Goal: Task Accomplishment & Management: Use online tool/utility

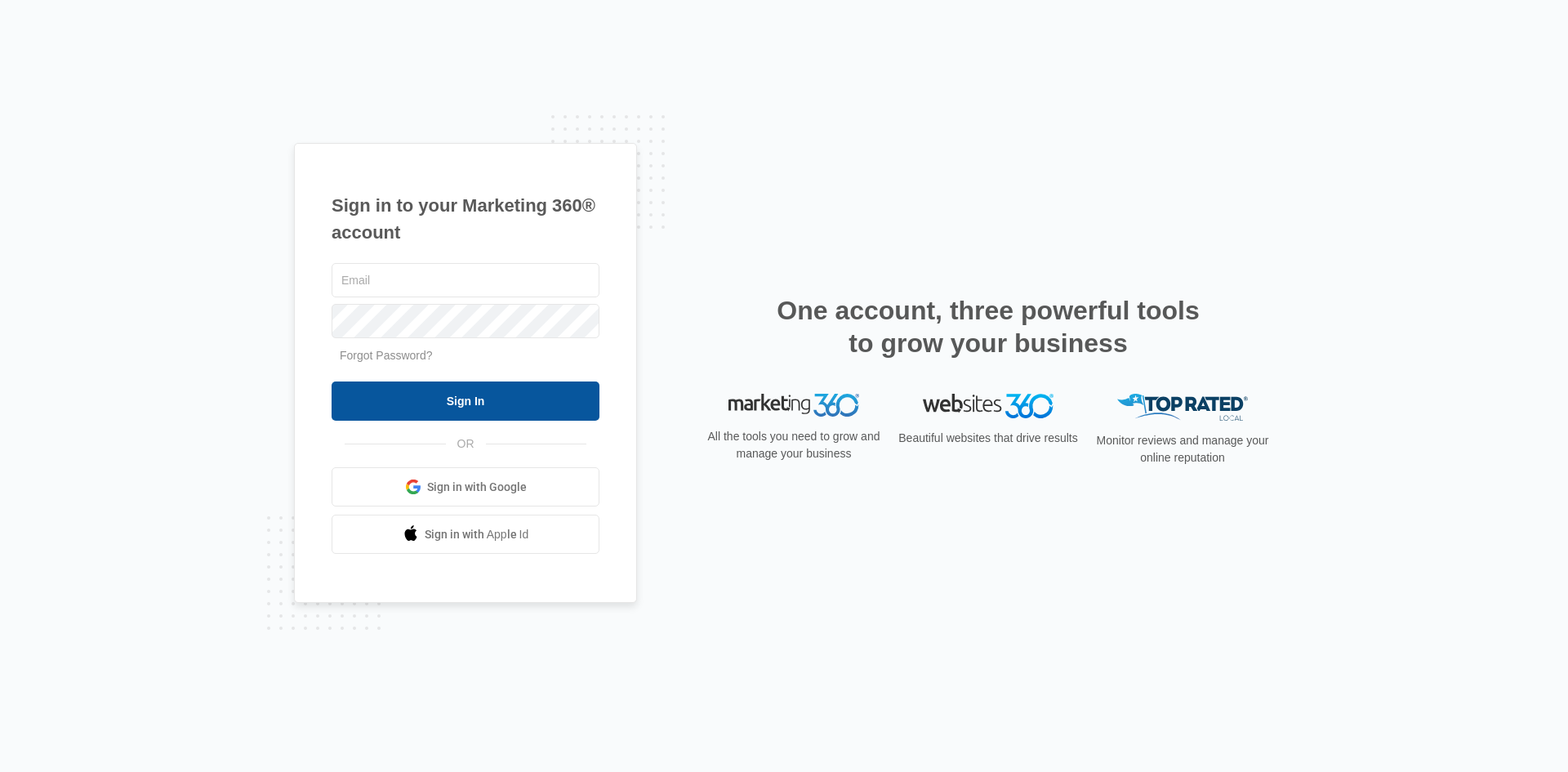
type input "[EMAIL_ADDRESS][PERSON_NAME][DOMAIN_NAME]"
click at [558, 401] on input "Sign In" at bounding box center [465, 400] width 268 height 39
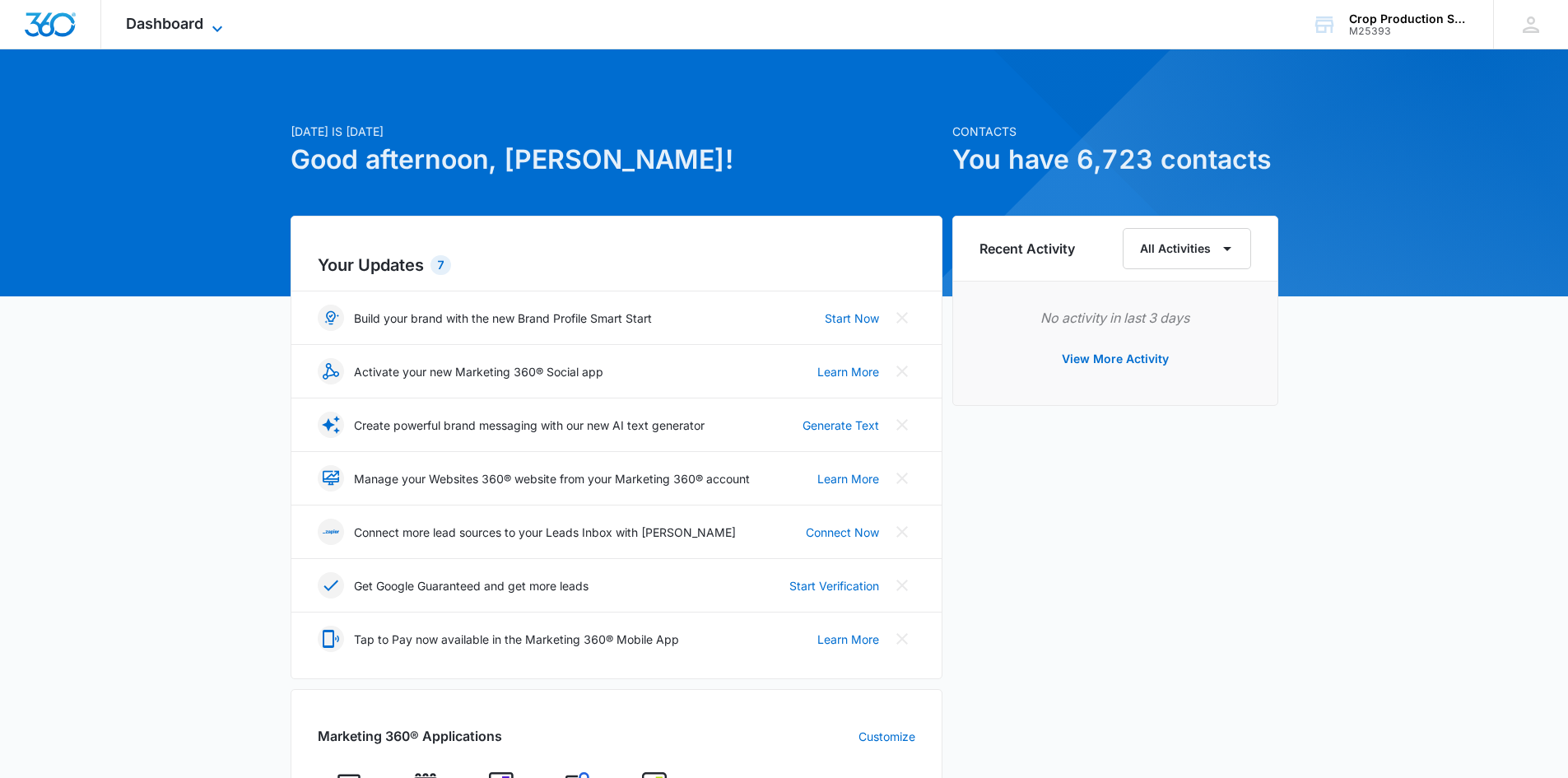
click at [213, 30] on icon at bounding box center [217, 29] width 20 height 20
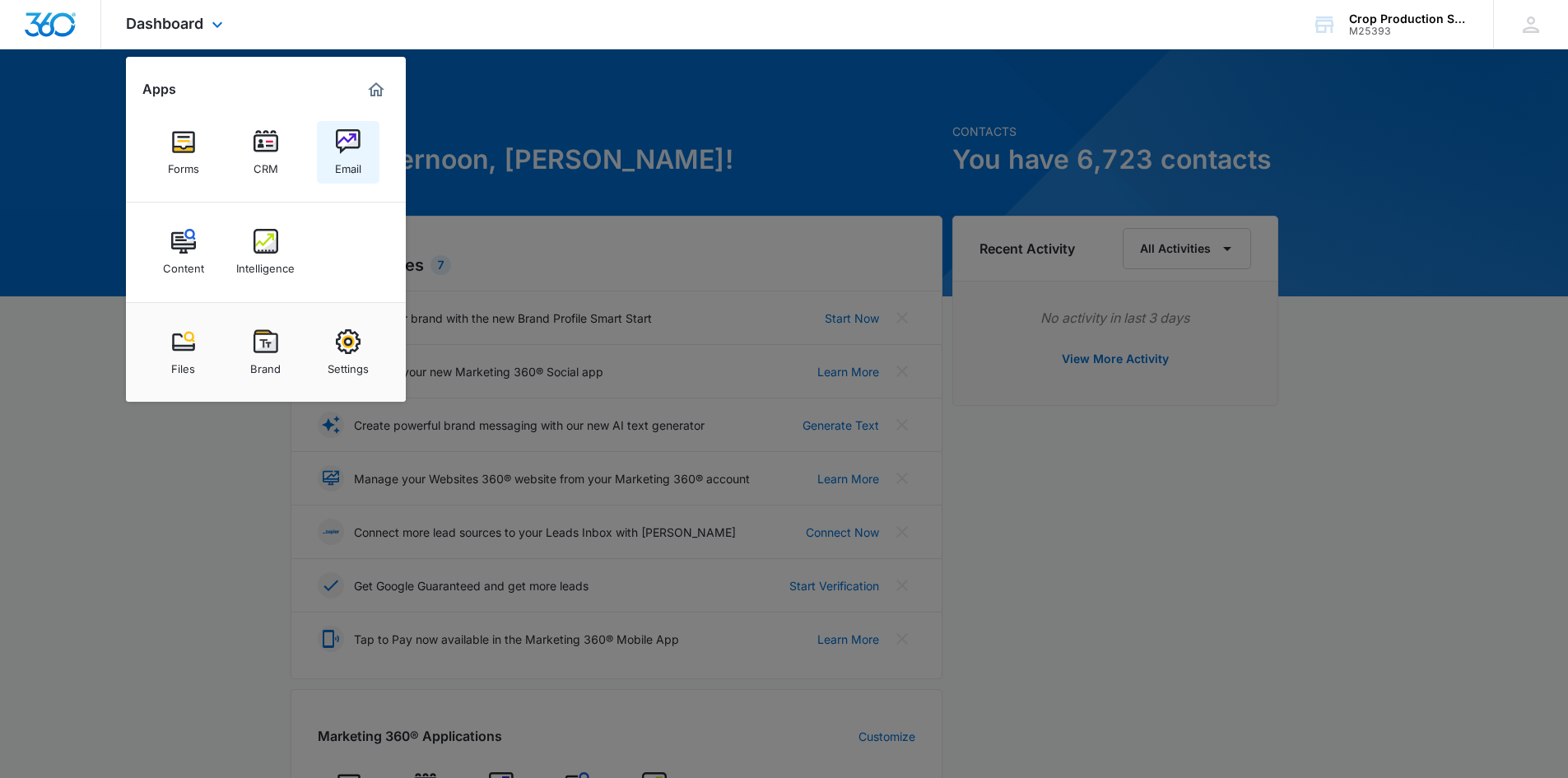
click at [356, 140] on img at bounding box center [348, 141] width 25 height 25
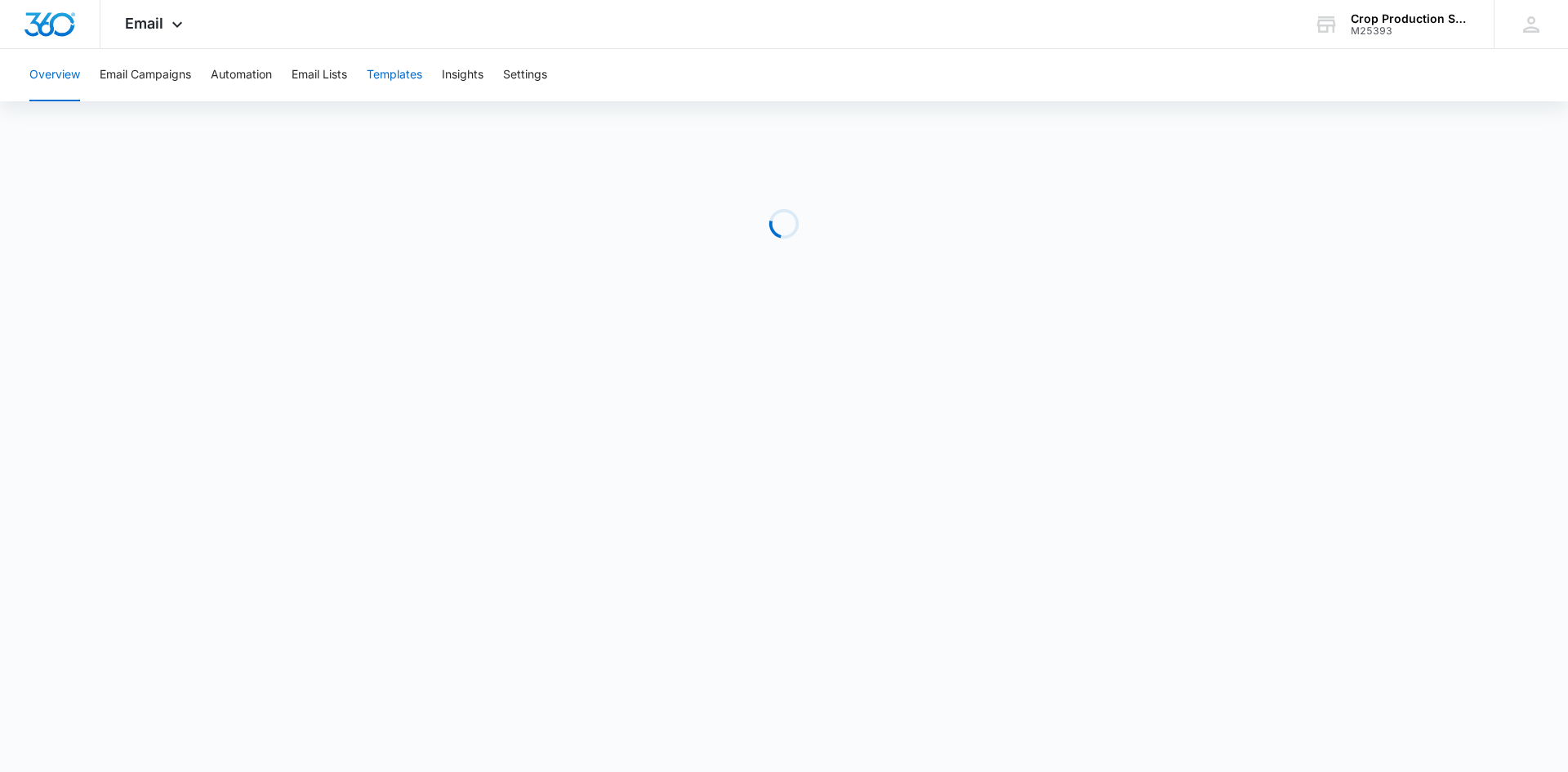
click at [404, 80] on button "Templates" at bounding box center [394, 75] width 56 height 52
